Goal: Information Seeking & Learning: Learn about a topic

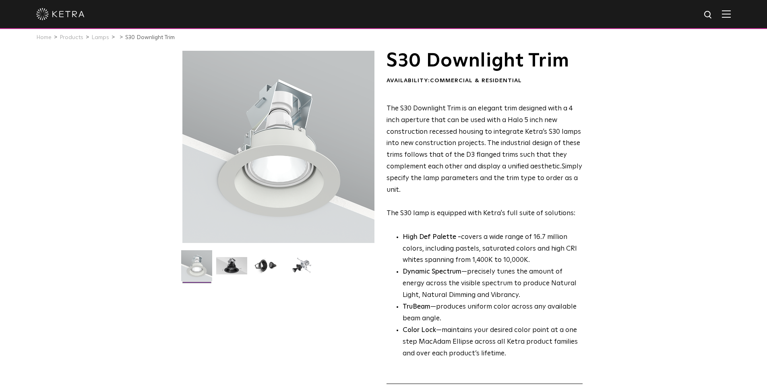
scroll to position [3, 0]
